Goal: Task Accomplishment & Management: Use online tool/utility

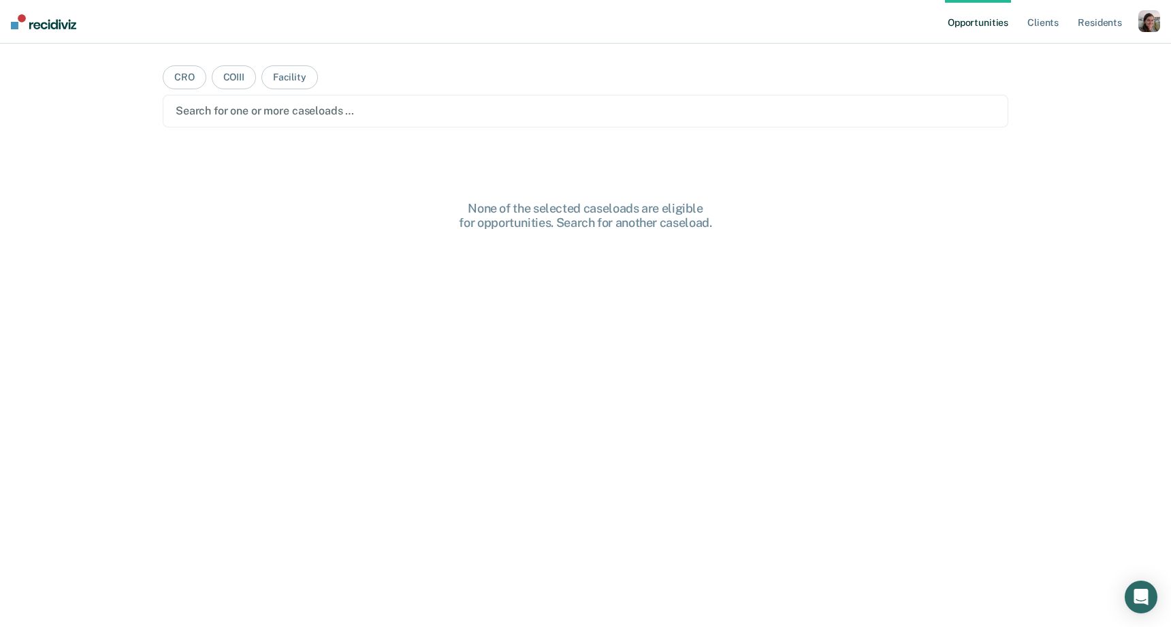
click at [1161, 19] on nav "Opportunities Client s Resident s Profile How it works Log Out" at bounding box center [585, 22] width 1171 height 44
click at [1150, 23] on div "button" at bounding box center [1150, 21] width 22 height 22
click at [1049, 54] on link "Profile" at bounding box center [1095, 56] width 110 height 12
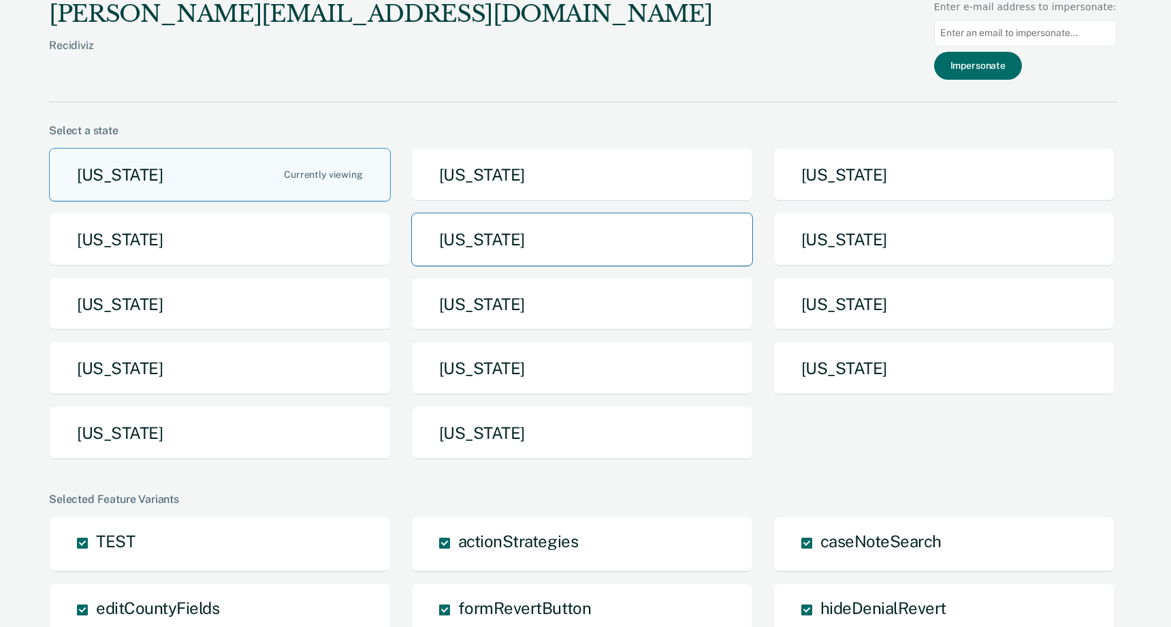
click at [609, 244] on button "[US_STATE]" at bounding box center [582, 239] width 342 height 54
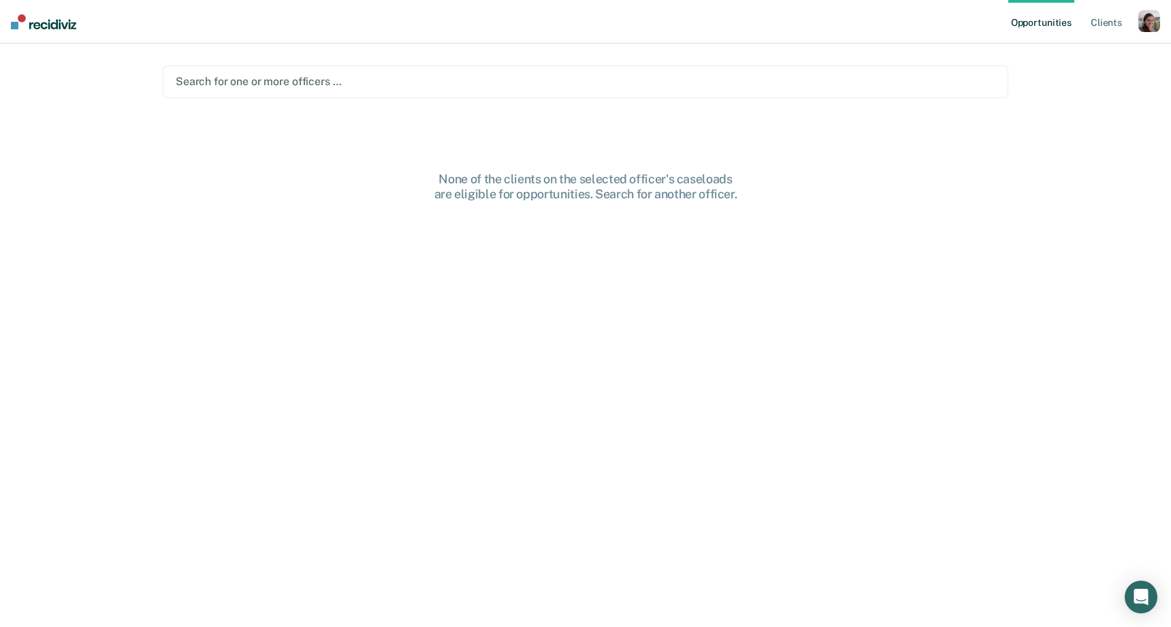
click at [825, 84] on div at bounding box center [586, 82] width 820 height 16
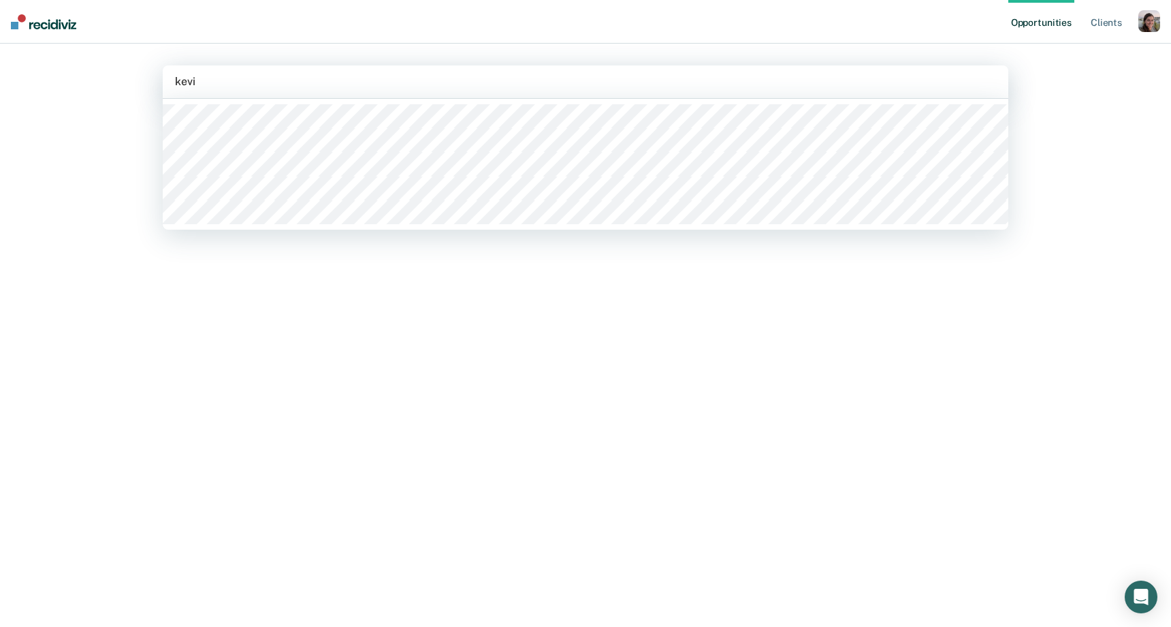
type input "[PERSON_NAME]"
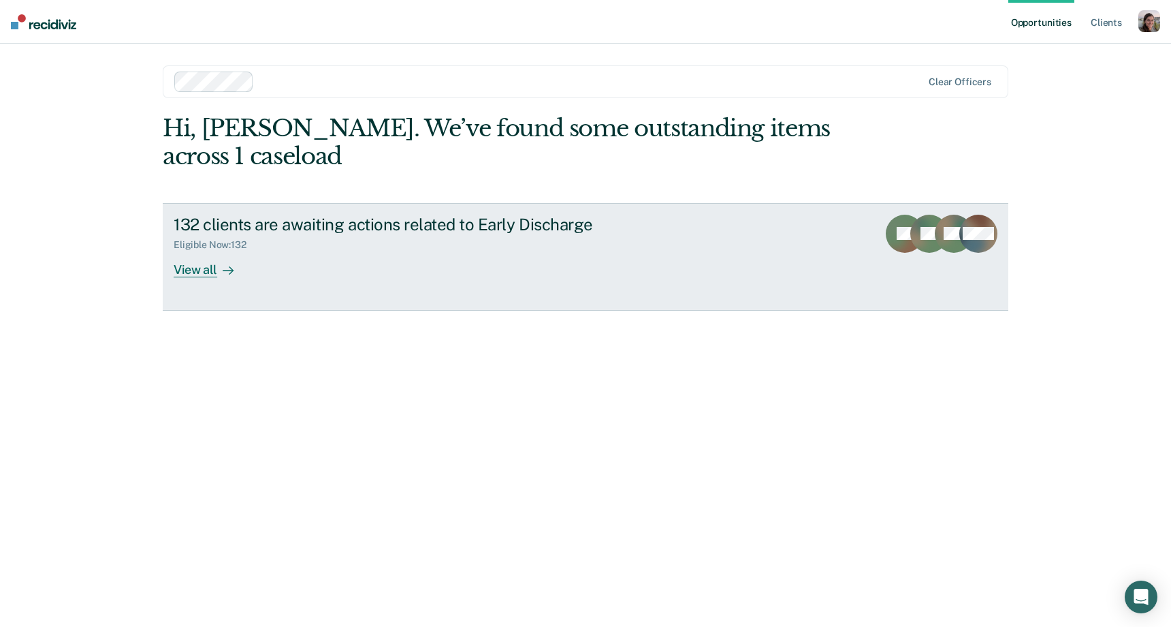
click at [206, 271] on div "View all" at bounding box center [212, 264] width 76 height 27
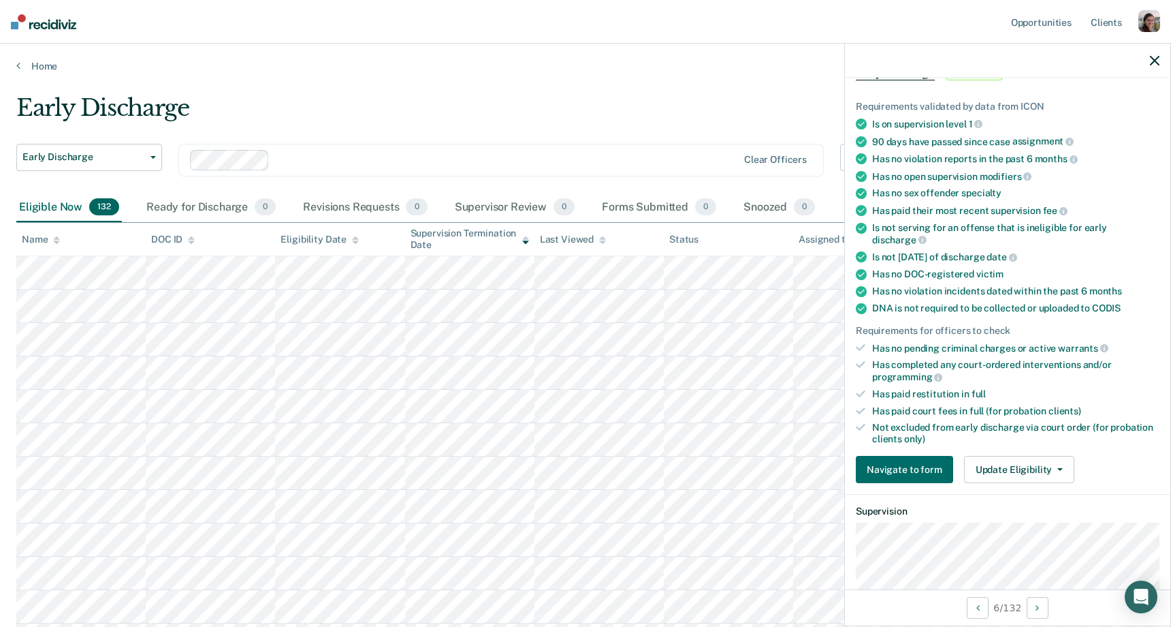
scroll to position [98, 0]
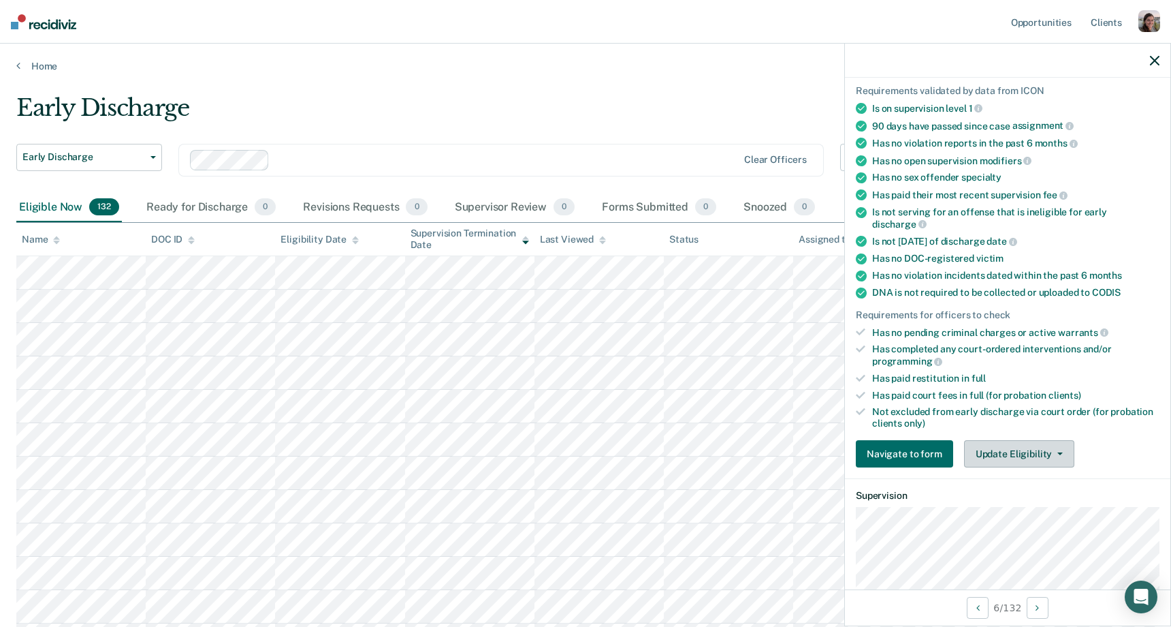
click at [1000, 447] on button "Update Eligibility" at bounding box center [1019, 453] width 110 height 27
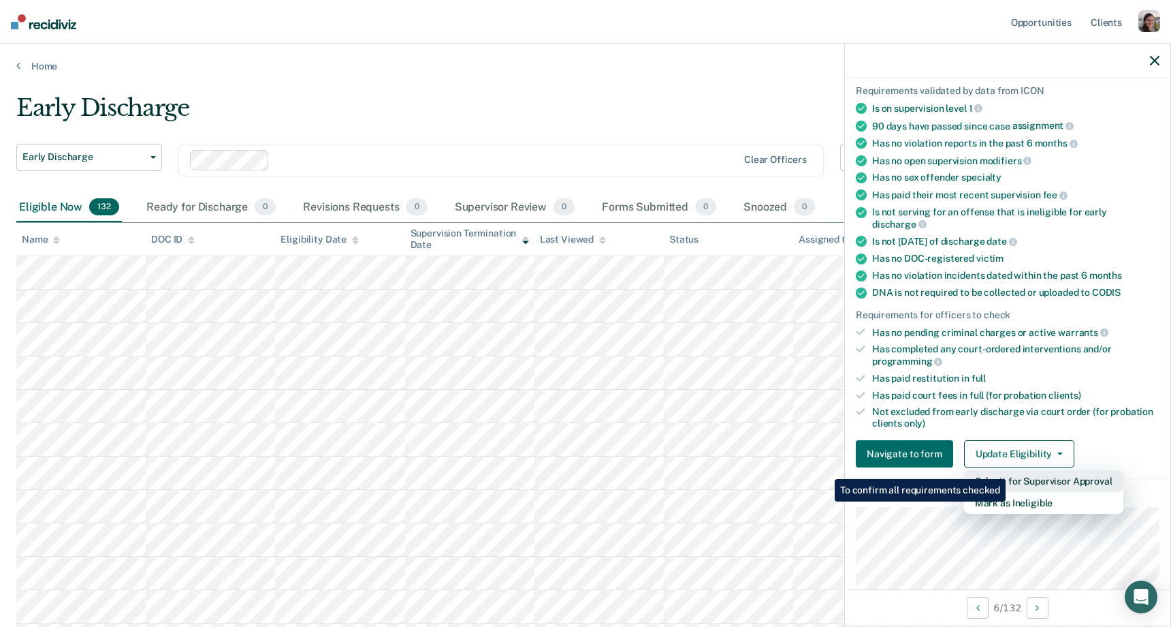
click at [1008, 470] on button "Submit for Supervisor Approval" at bounding box center [1043, 481] width 159 height 22
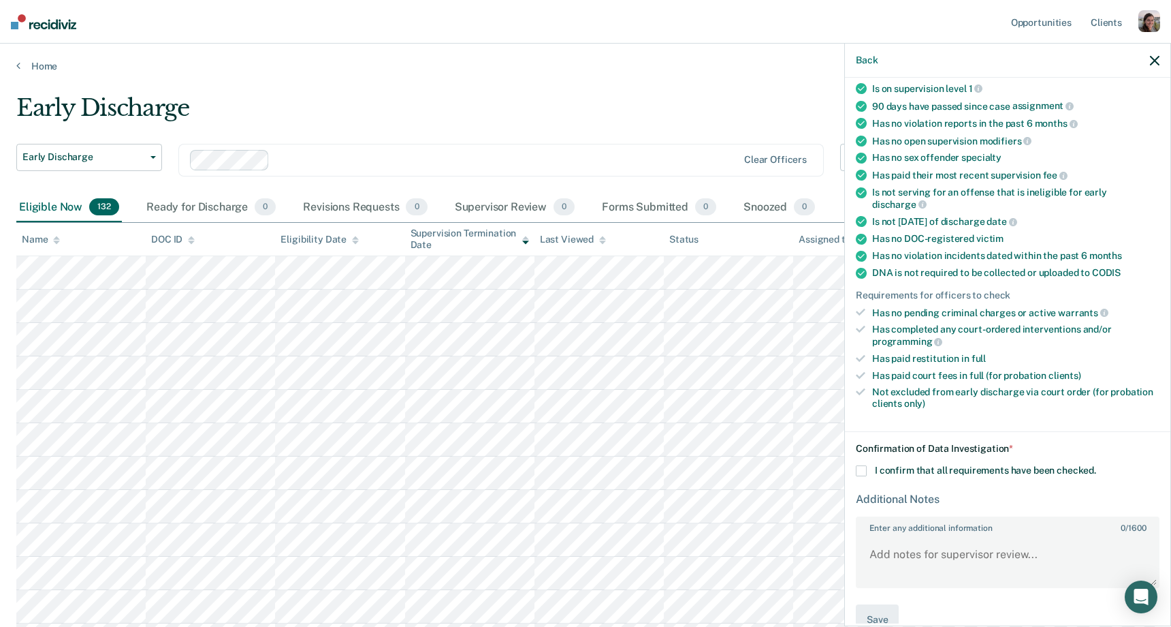
scroll to position [129, 0]
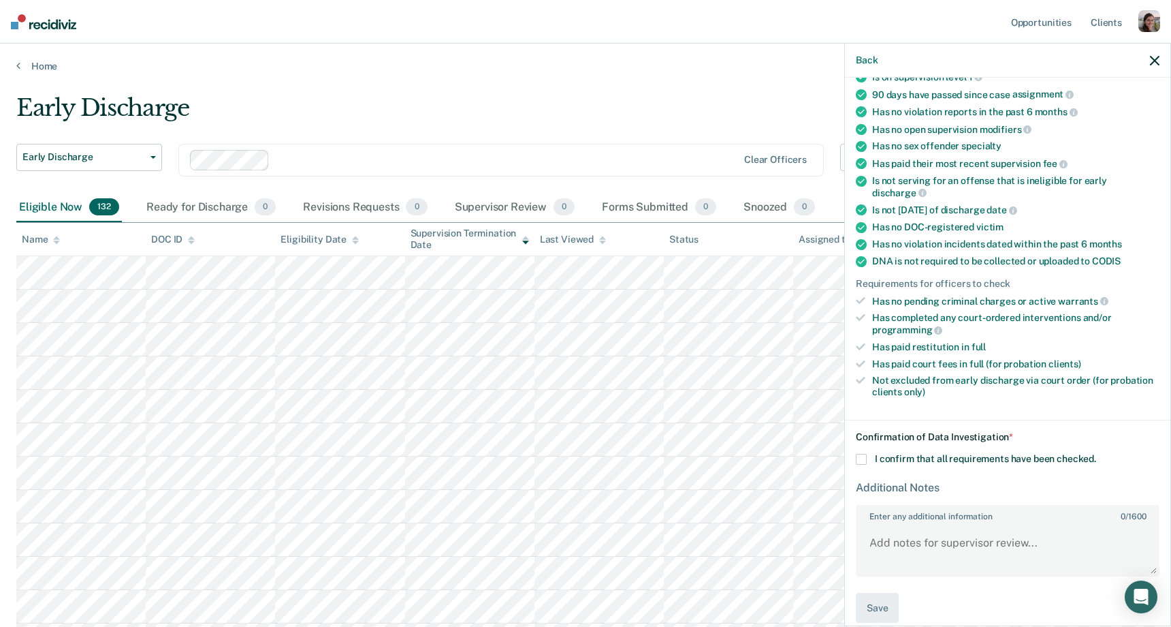
click at [861, 454] on span at bounding box center [861, 459] width 11 height 11
click at [1096, 454] on input "I confirm that all requirements have been checked." at bounding box center [1096, 454] width 0 height 0
click at [885, 595] on button "Save" at bounding box center [877, 607] width 43 height 31
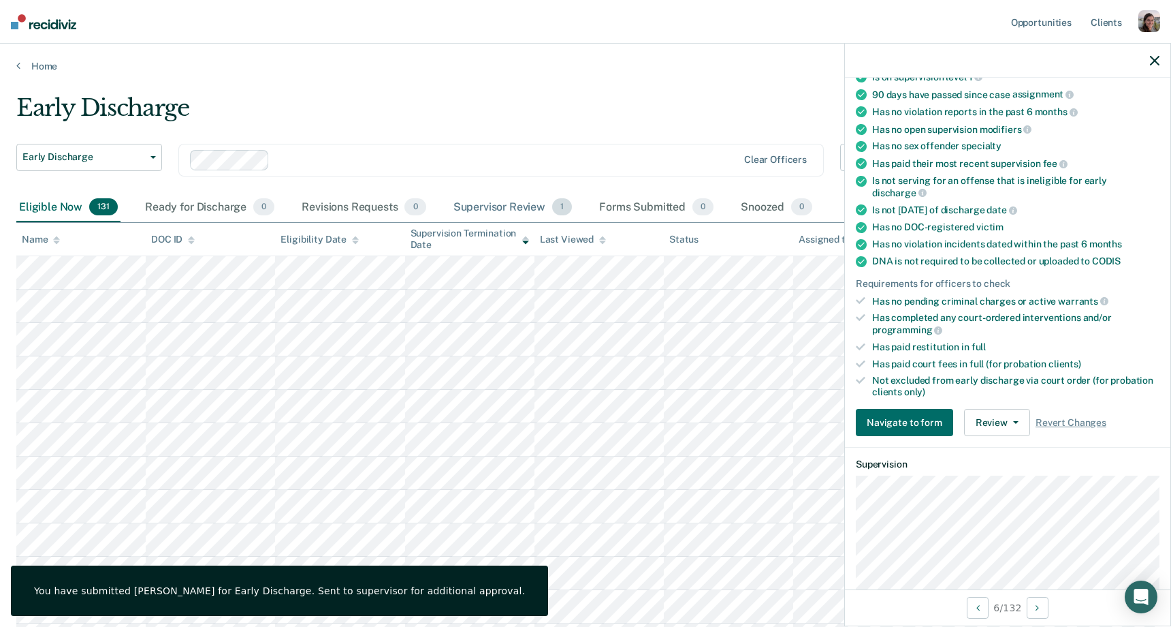
click at [511, 214] on div "Supervisor Review 1" at bounding box center [513, 208] width 125 height 30
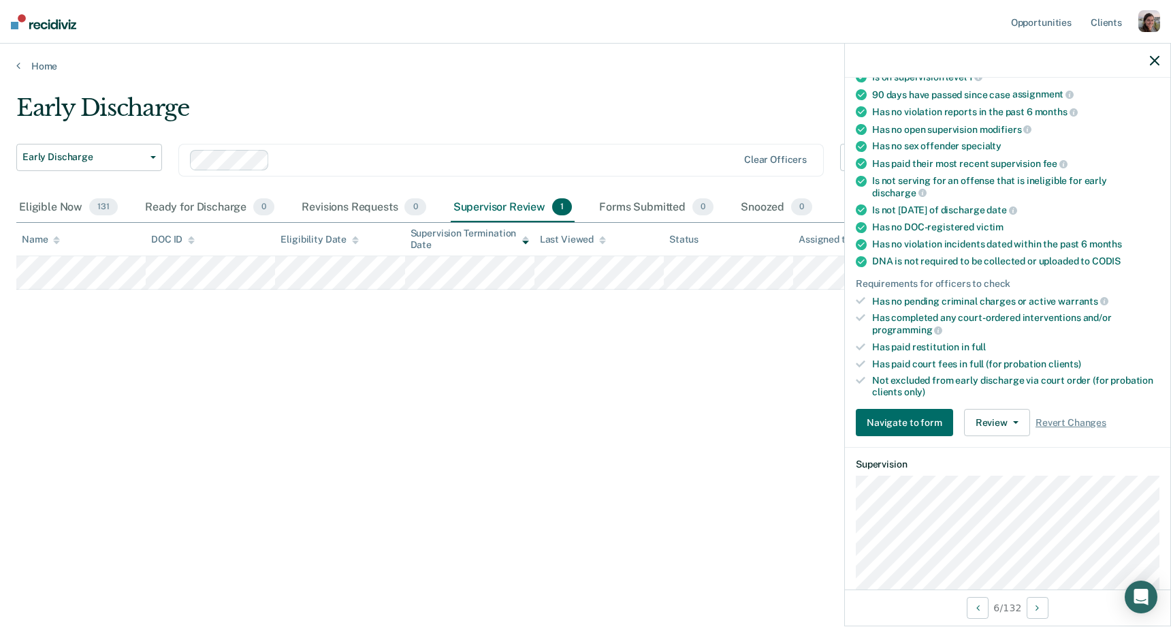
click at [1158, 65] on icon "button" at bounding box center [1155, 61] width 10 height 10
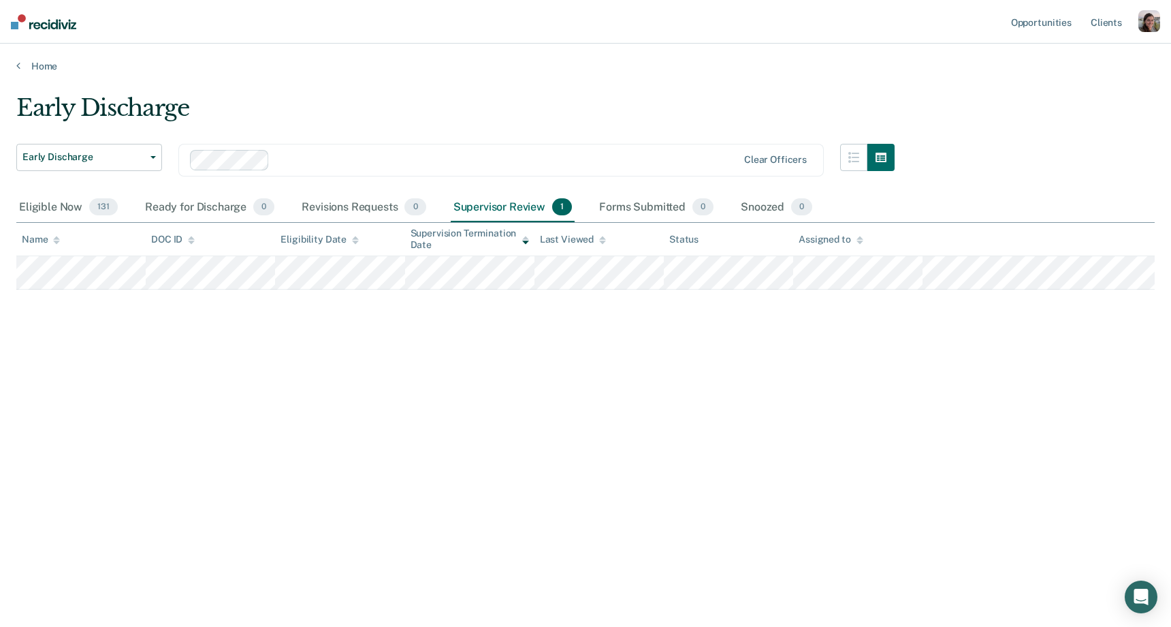
click at [815, 417] on div "Early Discharge Early Discharge Early Discharge Clear officers Eligible Now 131…" at bounding box center [585, 309] width 1139 height 430
click at [680, 91] on main "Early Discharge Early Discharge Early Discharge Clear officers Eligible Now 131…" at bounding box center [585, 347] width 1171 height 550
click at [714, 372] on div "Early Discharge Early Discharge Early Discharge Clear officers Eligible Now 131…" at bounding box center [585, 309] width 1139 height 430
click at [240, 59] on div "Home" at bounding box center [585, 58] width 1171 height 29
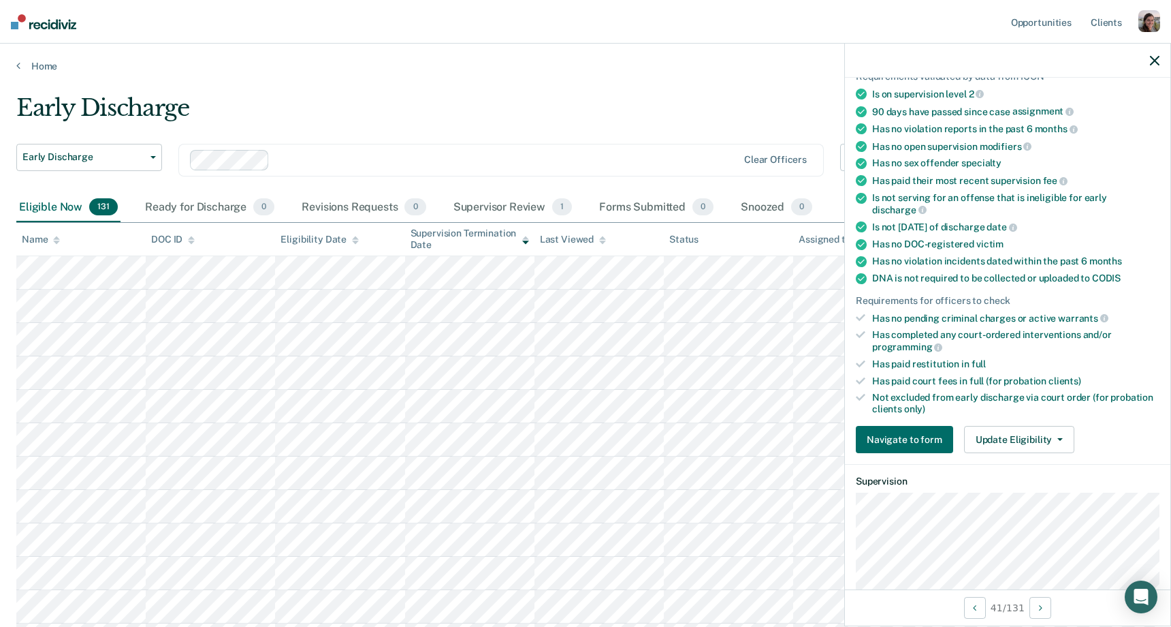
scroll to position [209, 0]
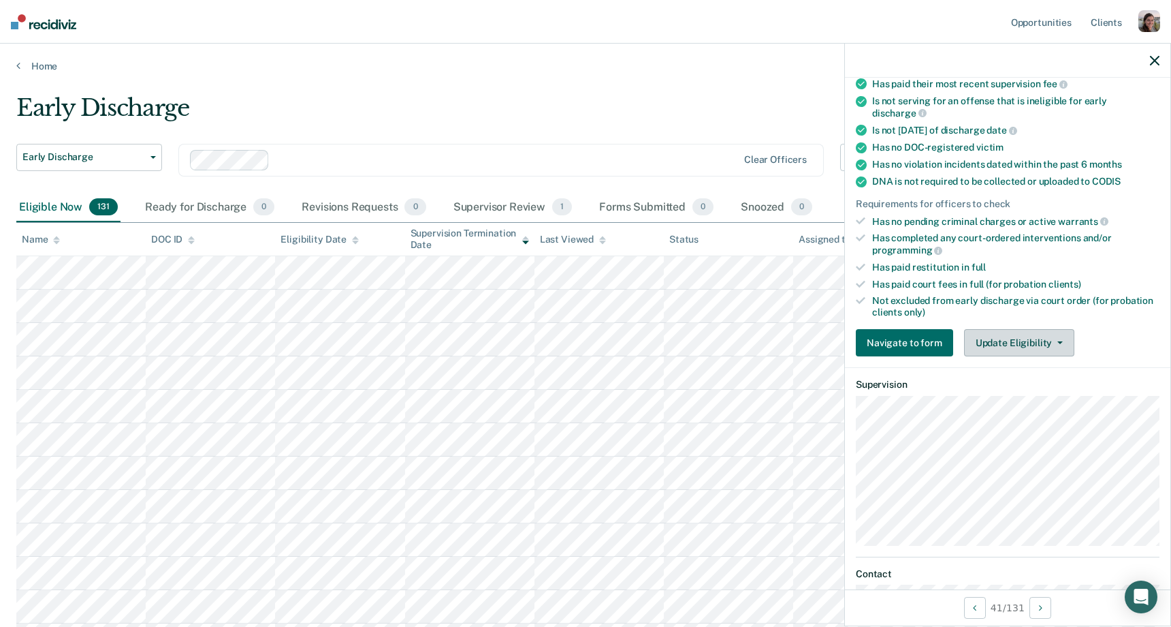
click at [1003, 332] on button "Update Eligibility" at bounding box center [1019, 342] width 110 height 27
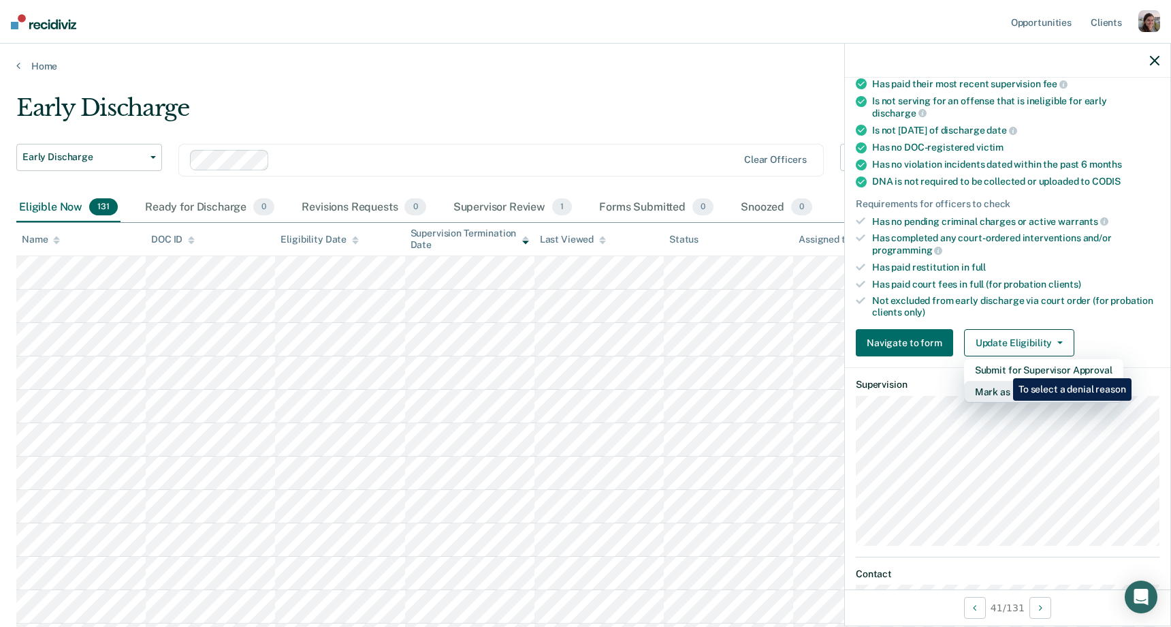
click at [1003, 381] on button "Mark as Ineligible" at bounding box center [1043, 392] width 159 height 22
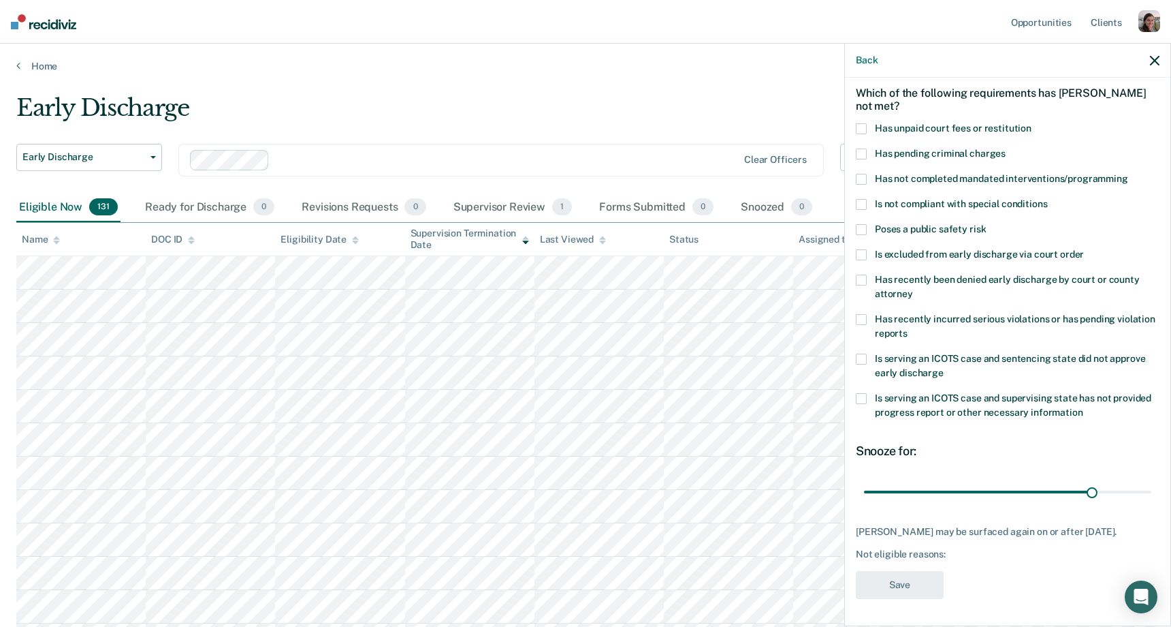
scroll to position [68, 0]
click at [862, 224] on span at bounding box center [861, 229] width 11 height 11
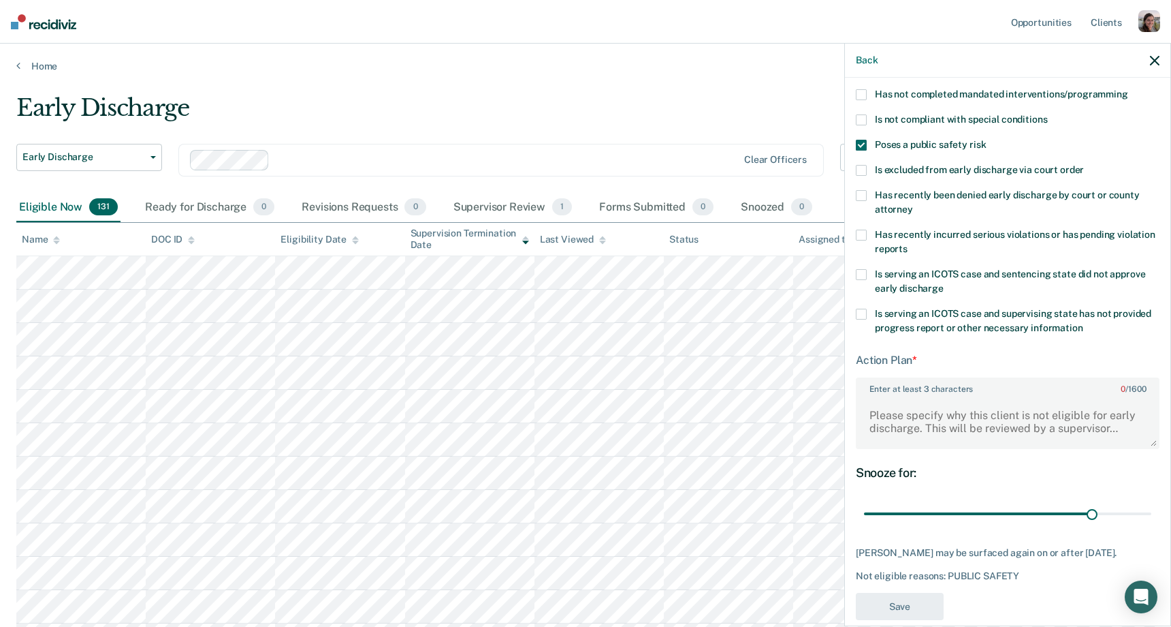
scroll to position [144, 0]
click at [906, 421] on textarea "Enter at least 3 characters 0 / 1600" at bounding box center [1007, 421] width 301 height 50
type textarea "C"
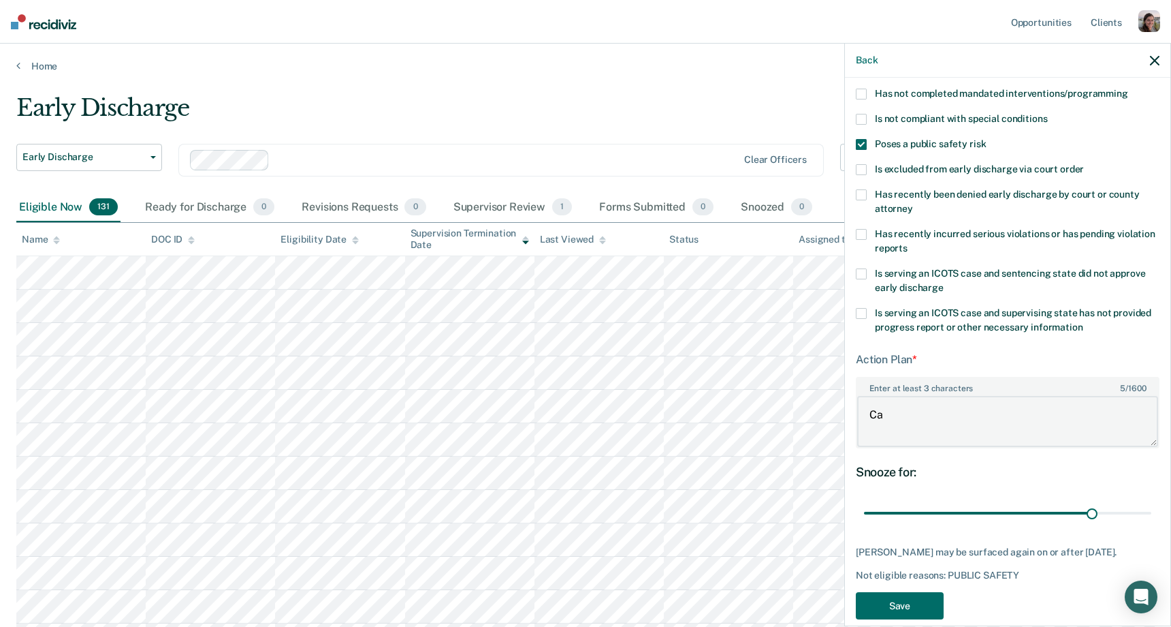
type textarea "C"
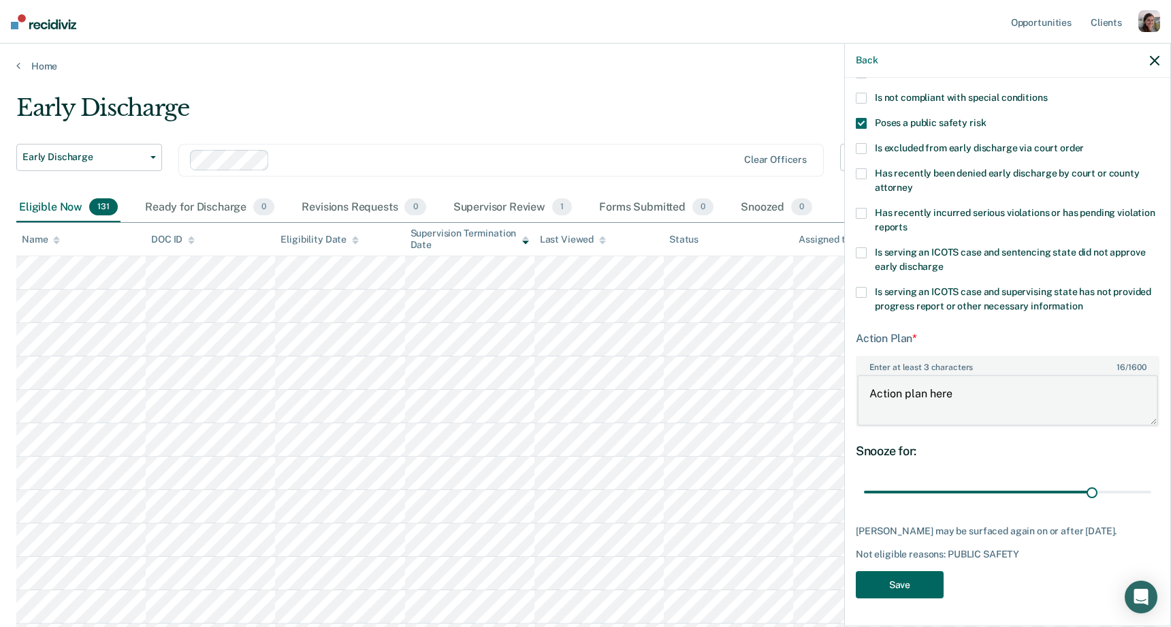
type textarea "Action plan here"
click at [891, 588] on button "Save" at bounding box center [900, 585] width 88 height 28
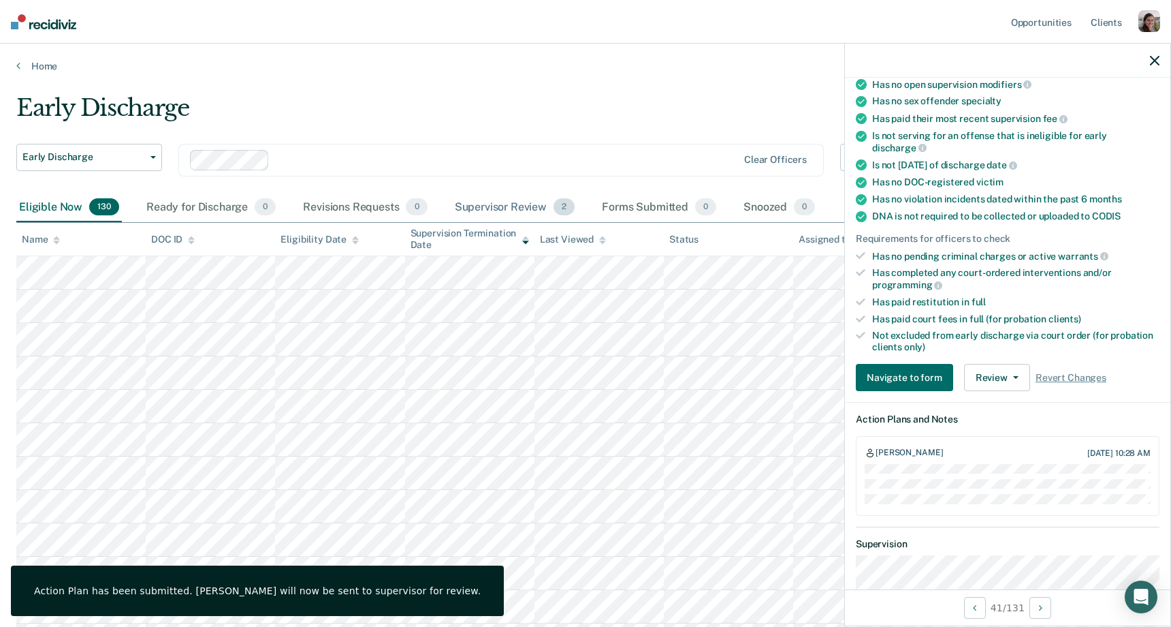
click at [519, 207] on div "Supervisor Review 2" at bounding box center [515, 208] width 126 height 30
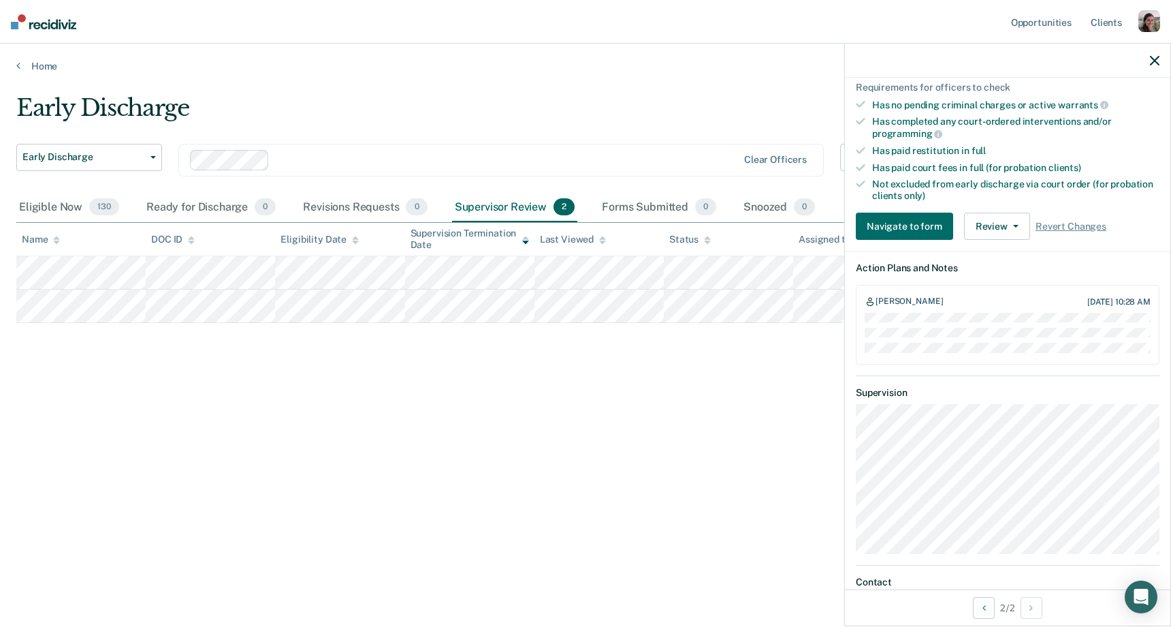
scroll to position [324, 0]
click at [1002, 214] on button "Review" at bounding box center [997, 227] width 66 height 27
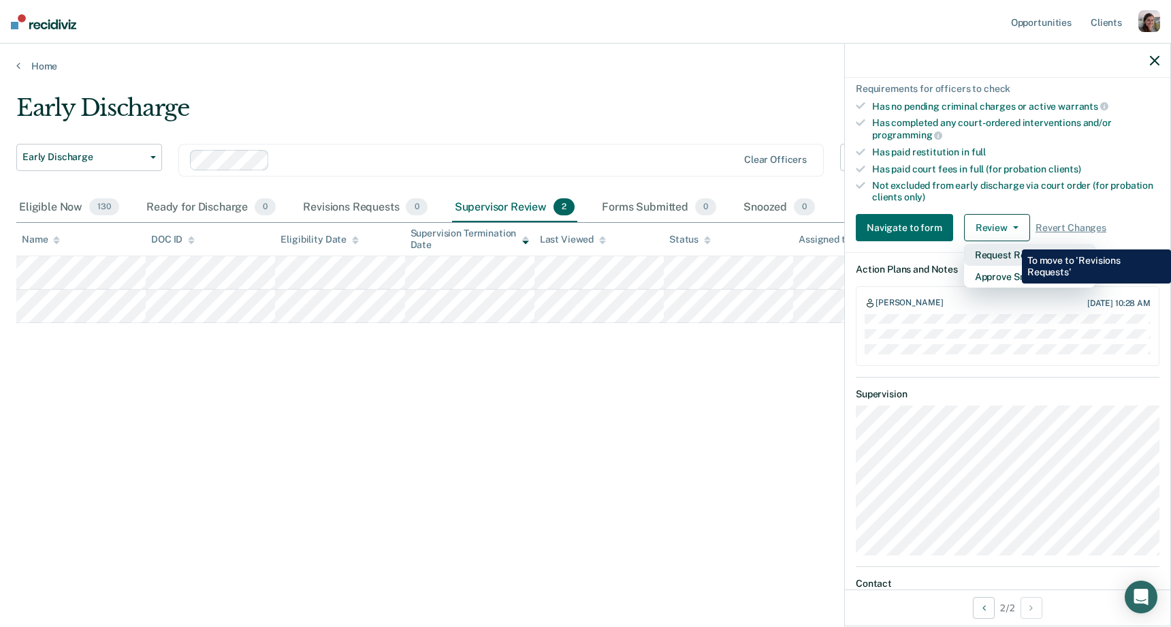
click at [1012, 244] on button "Request Revisions" at bounding box center [1029, 255] width 131 height 22
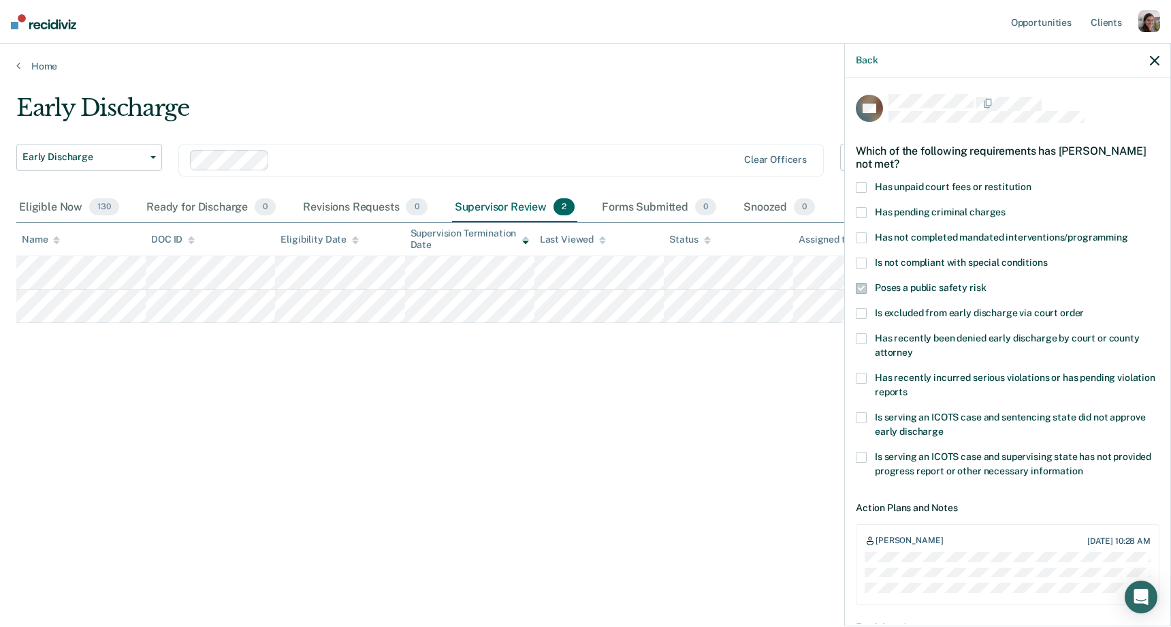
scroll to position [159, 0]
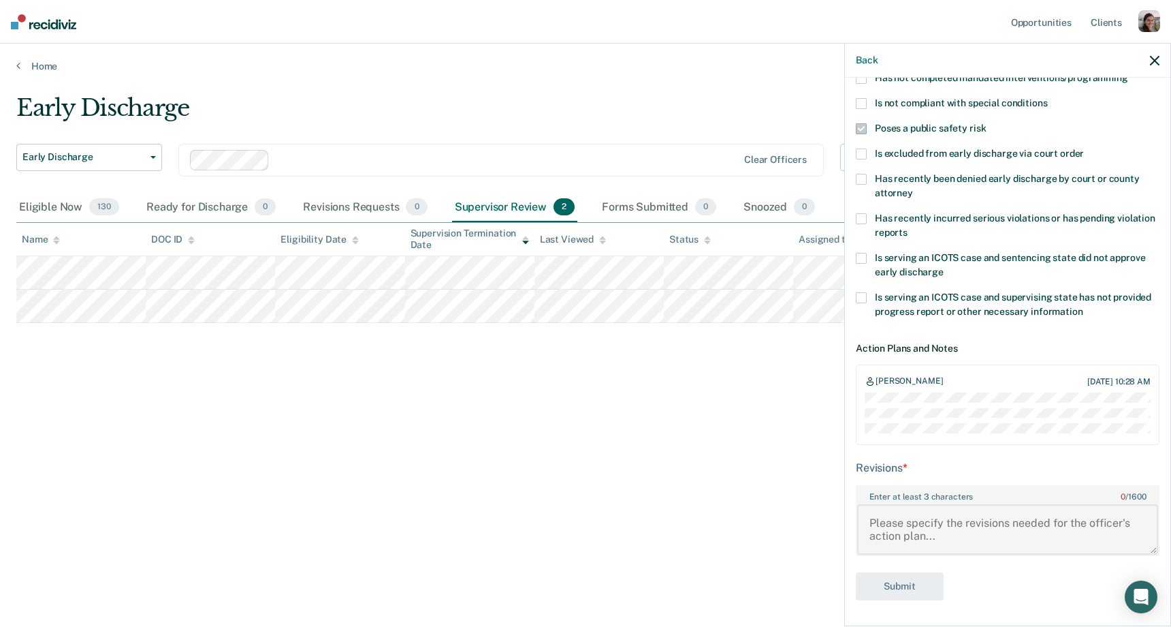
click at [963, 536] on textarea "Enter at least 3 characters 0 / 1600" at bounding box center [1007, 529] width 301 height 50
click at [565, 123] on div "Early Discharge" at bounding box center [455, 113] width 879 height 39
